Goal: Information Seeking & Learning: Learn about a topic

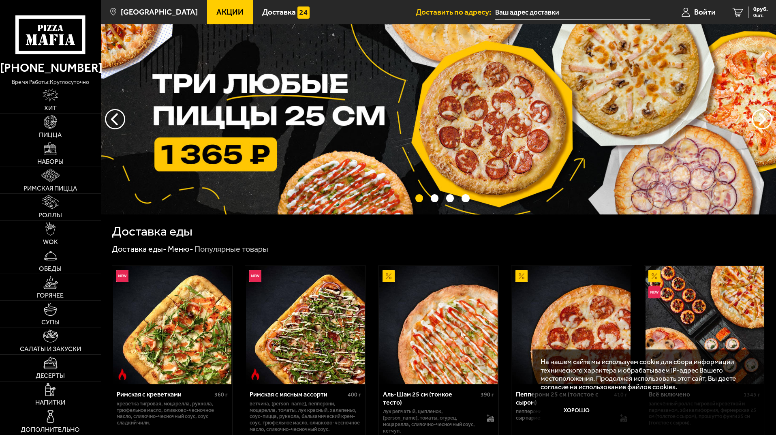
click at [216, 13] on span "Акции" at bounding box center [229, 12] width 27 height 8
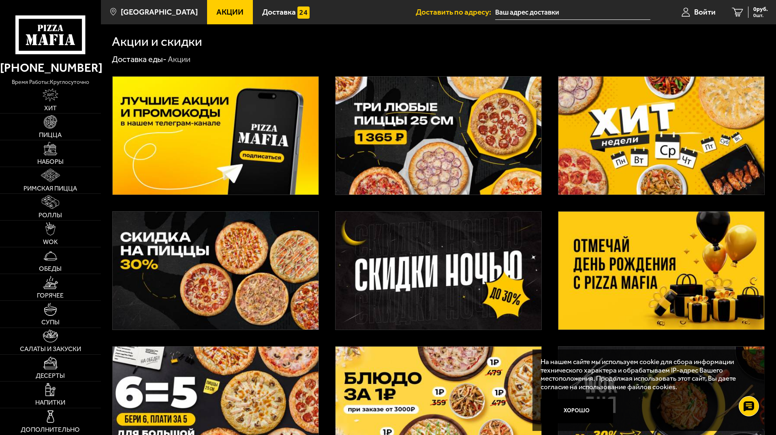
click at [664, 110] on img at bounding box center [662, 136] width 206 height 118
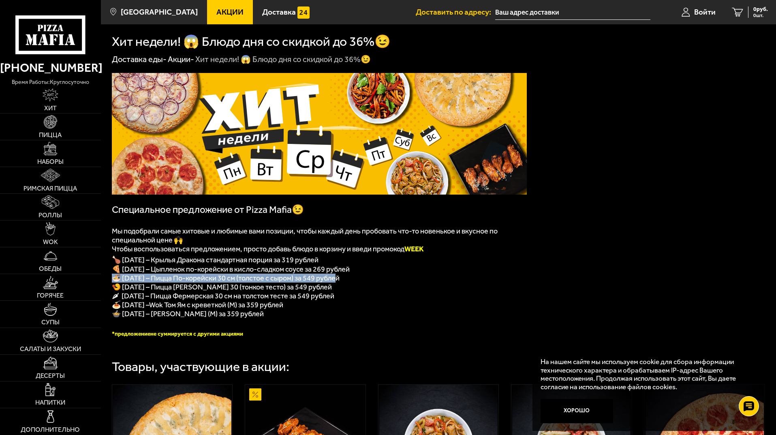
drag, startPoint x: 112, startPoint y: 281, endPoint x: 514, endPoint y: 277, distance: 402.1
click at [353, 281] on p "🍜 [DATE] – Пицца По-корейски 30 см (толстое с сыром) за 549 рублей" at bounding box center [319, 278] width 415 height 9
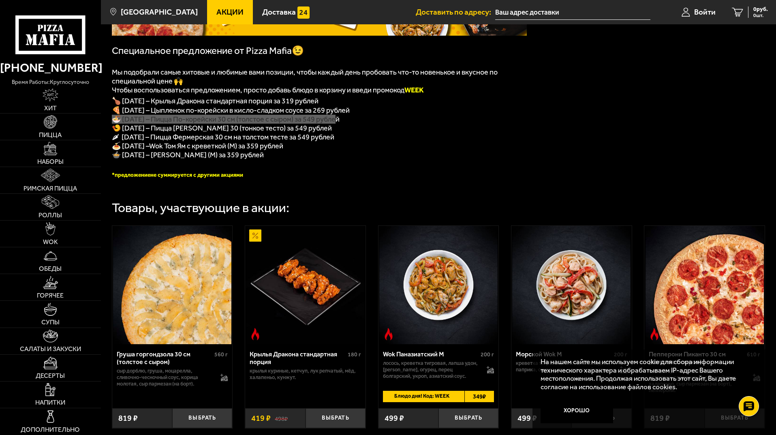
scroll to position [41, 0]
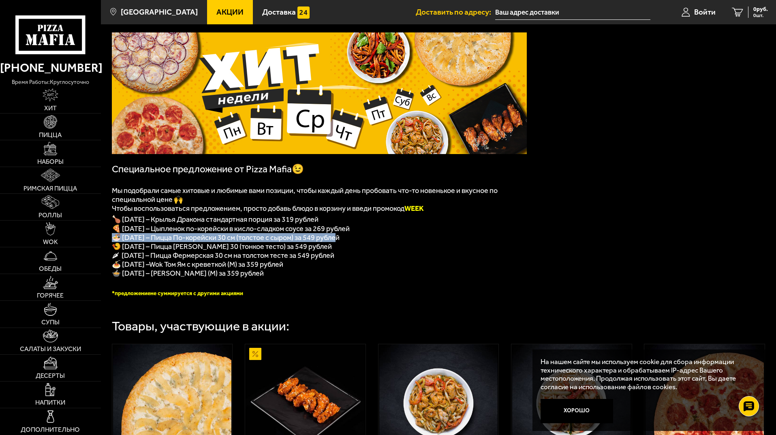
drag, startPoint x: 525, startPoint y: 273, endPoint x: 506, endPoint y: 264, distance: 20.8
click at [522, 269] on p "🍝 Суббота – Wok Том Ям с креветкой (M) за 359 рублей" at bounding box center [319, 264] width 415 height 9
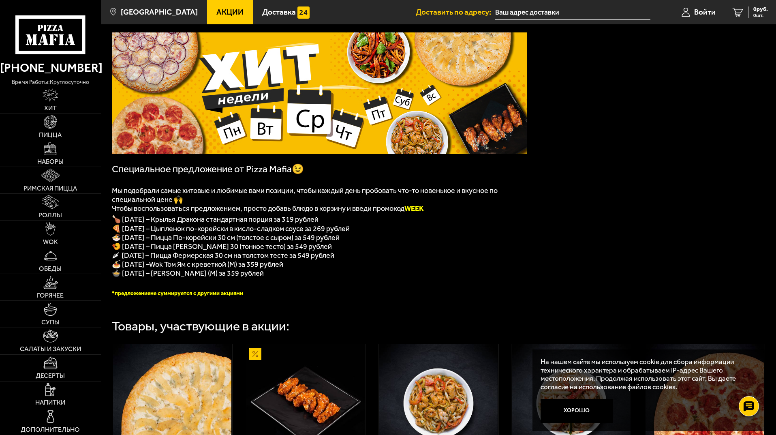
click at [402, 248] on p "🍤 [DATE] – Пицца [PERSON_NAME] 30 (тонкое тесто) за 549 рублей" at bounding box center [319, 246] width 415 height 9
click at [407, 222] on p "🍗 [DATE] – Крылья Дракона стандартная порция за 319 рублей" at bounding box center [319, 218] width 415 height 11
click at [163, 232] on span "🍕 [DATE] – Цыпленок по-корейски в кисло-сладком соусе за 269 рублей" at bounding box center [231, 228] width 238 height 9
copy span "ыпленок п"
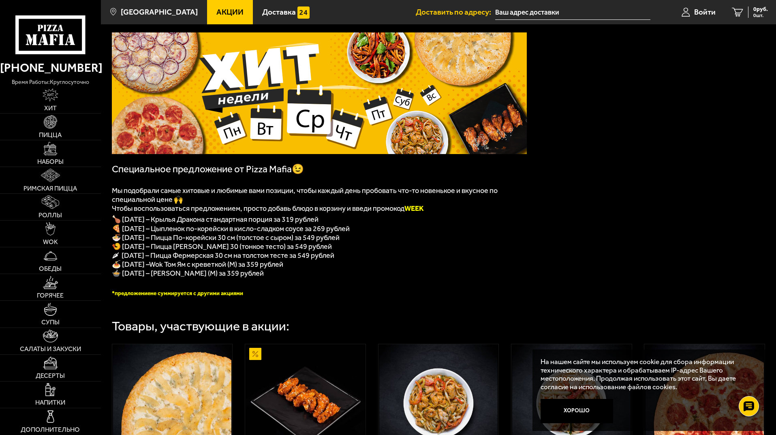
click at [180, 246] on p "🍤 [DATE] – Пицца [PERSON_NAME] 30 (тонкое тесто) за 549 рублей" at bounding box center [319, 246] width 415 height 9
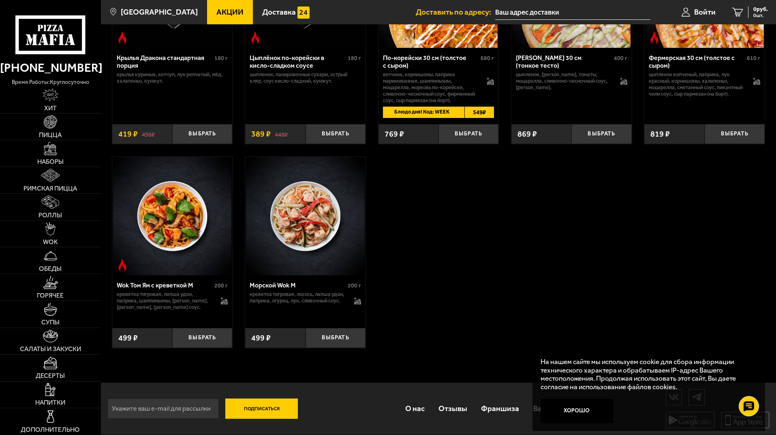
scroll to position [261, 0]
